Goal: Information Seeking & Learning: Learn about a topic

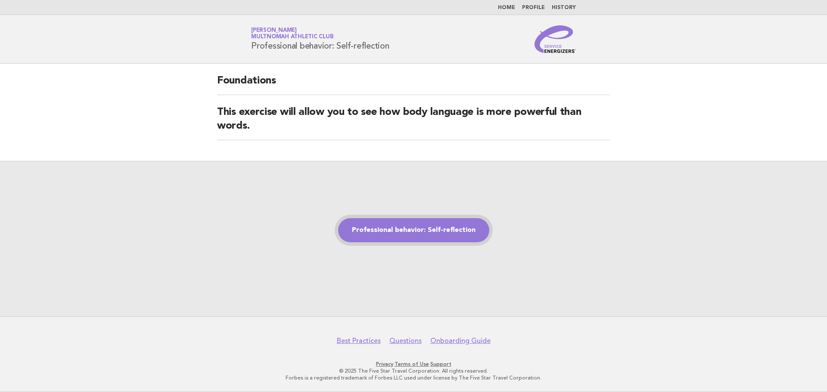
click at [419, 234] on link "Professional behavior: Self-reflection" at bounding box center [413, 230] width 151 height 24
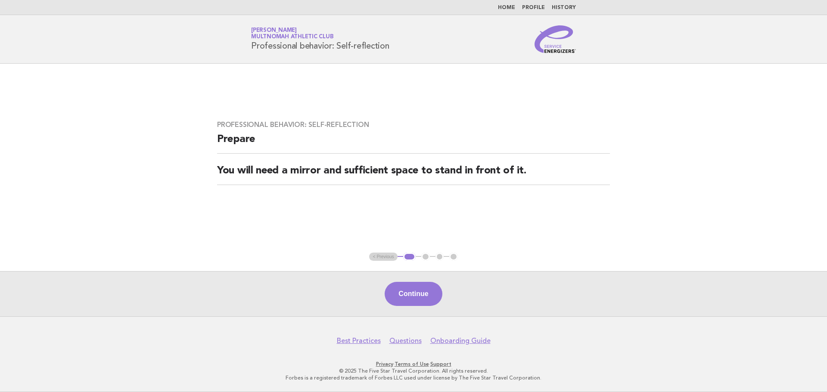
click at [435, 293] on button "Continue" at bounding box center [413, 294] width 57 height 24
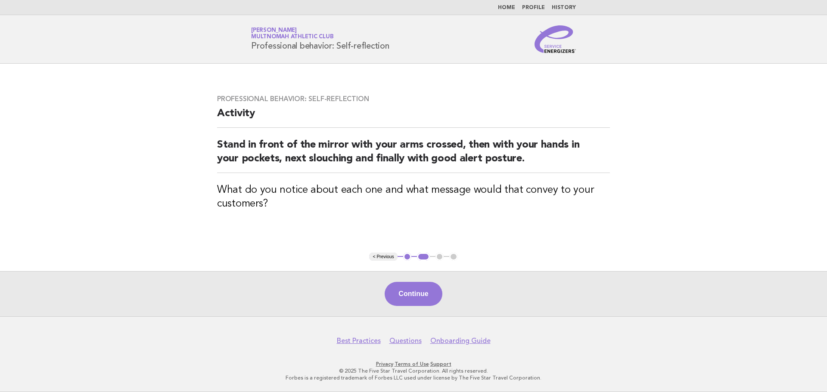
click at [410, 286] on button "Continue" at bounding box center [413, 294] width 57 height 24
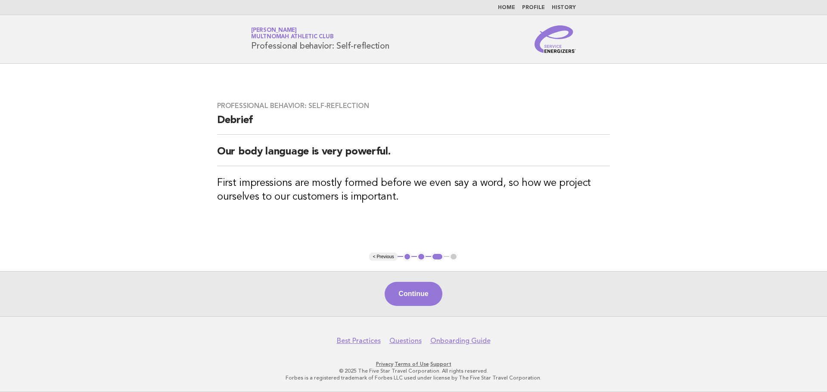
click at [418, 295] on button "Continue" at bounding box center [413, 294] width 57 height 24
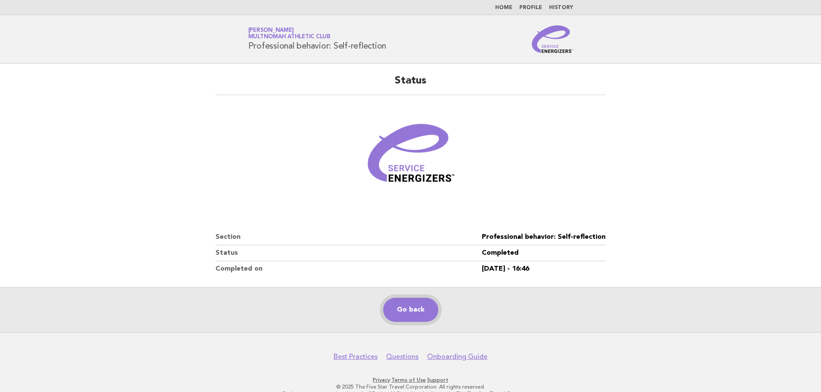
click at [418, 307] on link "Go back" at bounding box center [410, 310] width 55 height 24
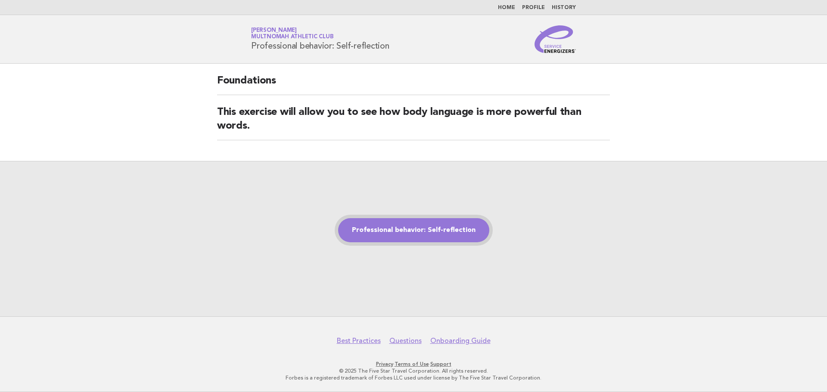
click at [464, 230] on link "Professional behavior: Self-reflection" at bounding box center [413, 230] width 151 height 24
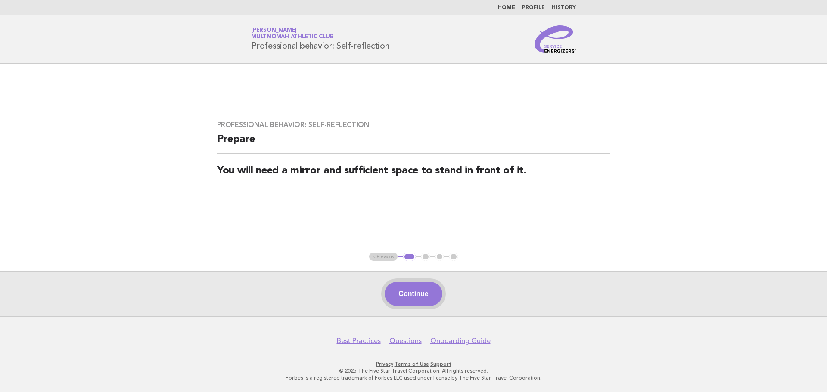
click at [407, 296] on button "Continue" at bounding box center [413, 294] width 57 height 24
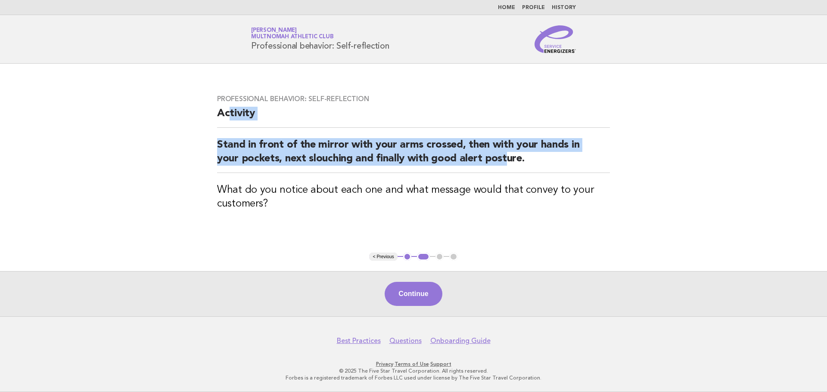
drag, startPoint x: 286, startPoint y: 122, endPoint x: 513, endPoint y: 171, distance: 232.8
click at [507, 172] on div "Professional behavior: Self-reflection Activity Stand in front of the mirror wi…" at bounding box center [414, 157] width 414 height 147
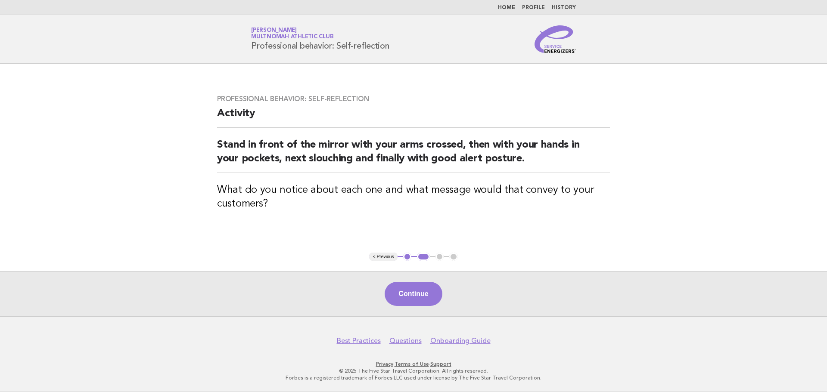
click at [551, 186] on h3 "What do you notice about each one and what message would that convey to your cu…" at bounding box center [413, 198] width 393 height 28
click at [436, 297] on button "Continue" at bounding box center [413, 294] width 57 height 24
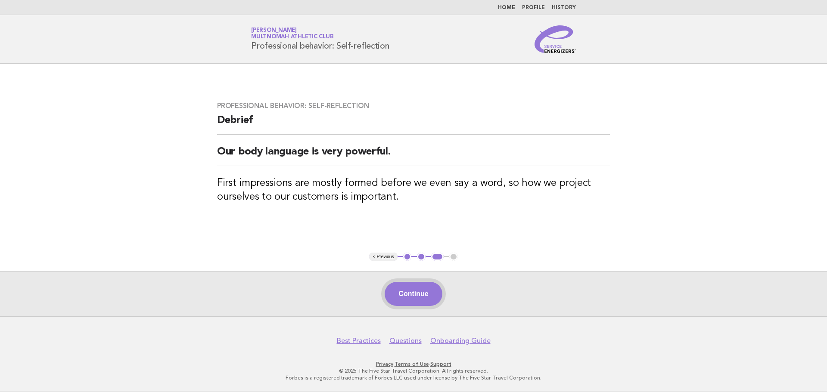
click at [406, 299] on button "Continue" at bounding box center [413, 294] width 57 height 24
